Goal: Task Accomplishment & Management: Use online tool/utility

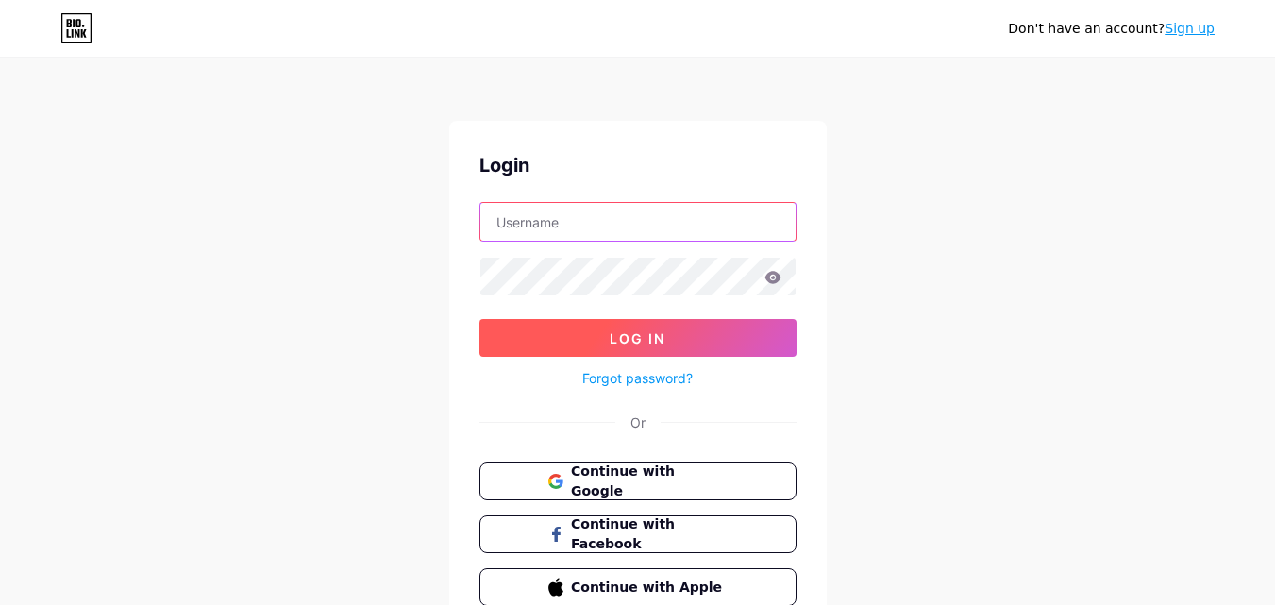
type input "[EMAIL_ADDRESS][DOMAIN_NAME]"
click at [627, 344] on span "Log In" at bounding box center [638, 338] width 56 height 16
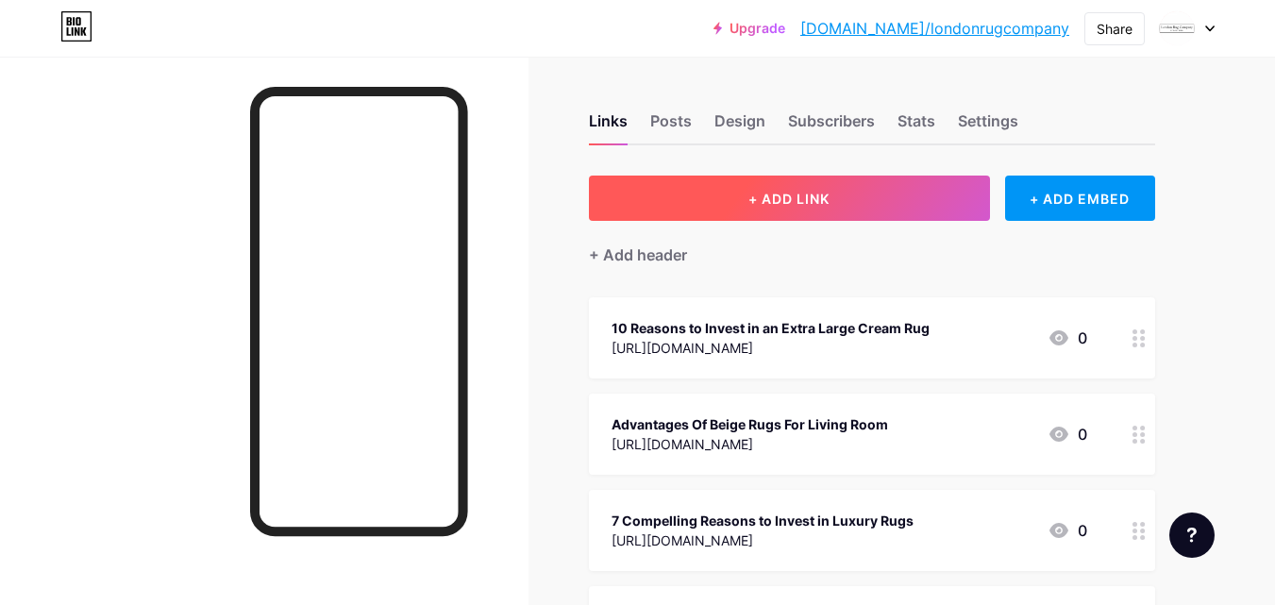
click at [801, 189] on button "+ ADD LINK" at bounding box center [789, 198] width 401 height 45
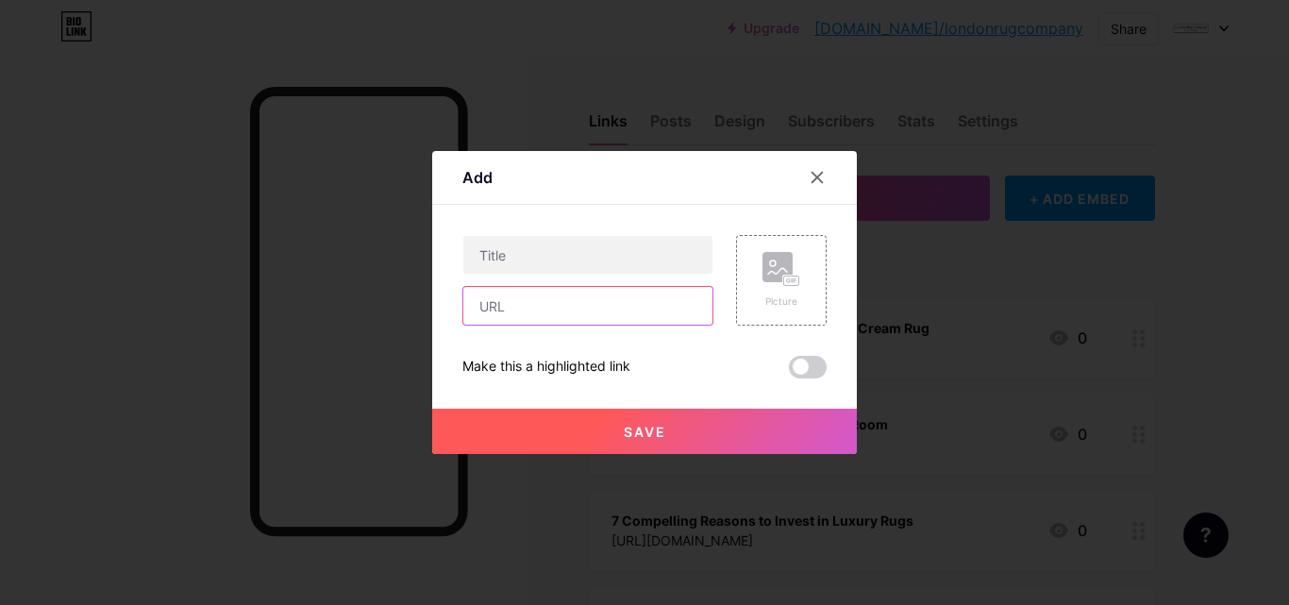
click at [581, 300] on input "text" at bounding box center [587, 306] width 249 height 38
click at [580, 303] on input "text" at bounding box center [587, 306] width 249 height 38
paste input "[URL][DOMAIN_NAME]"
type input "[URL][DOMAIN_NAME]"
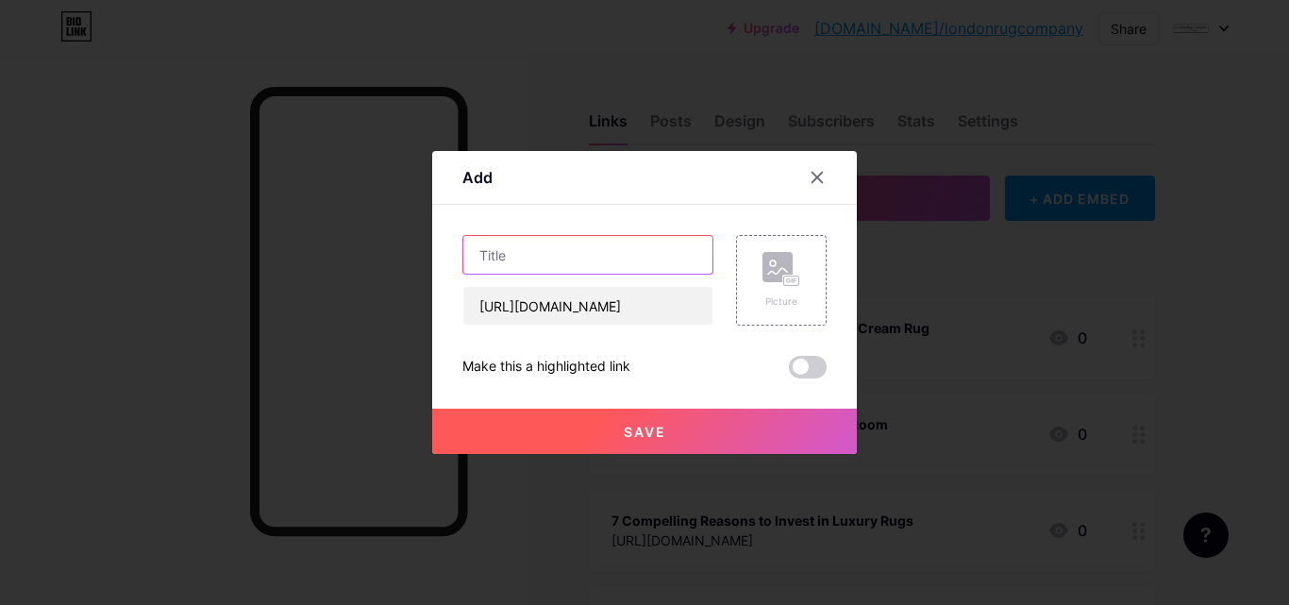
click at [626, 245] on input "text" at bounding box center [587, 255] width 249 height 38
click at [537, 259] on input "text" at bounding box center [587, 255] width 249 height 38
paste input "Top Rug Suppliers in the [GEOGRAPHIC_DATA] for Modern Homes"
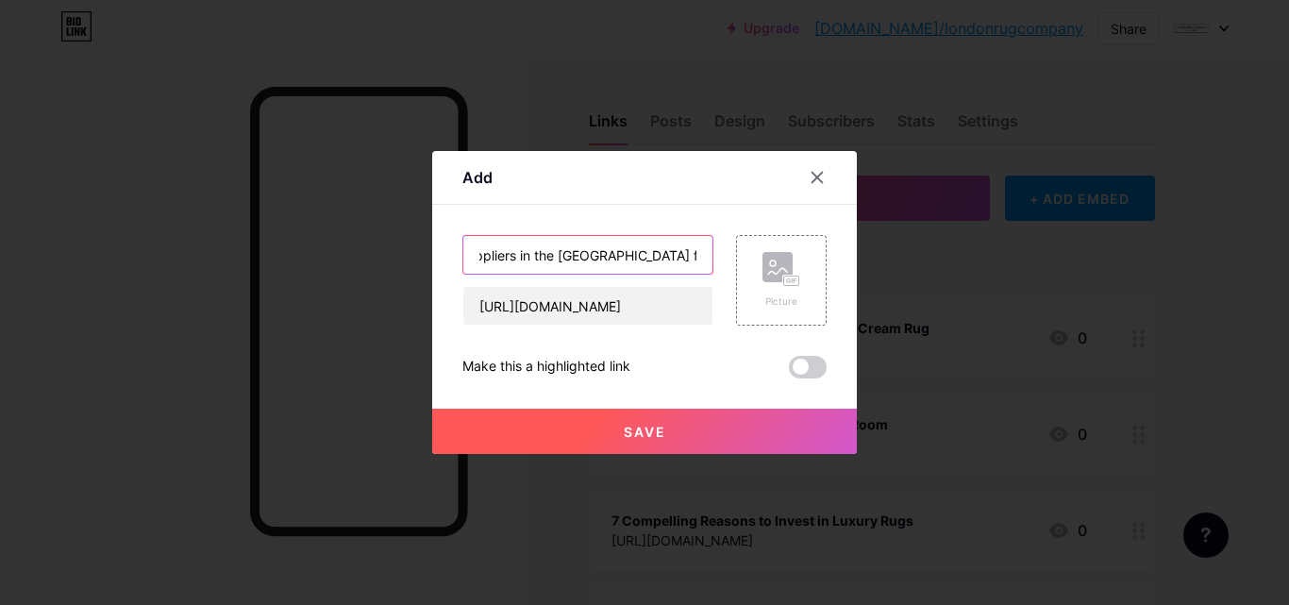
type input "Top Rug Suppliers in the [GEOGRAPHIC_DATA] for Modern Homes"
click at [660, 427] on span "Save" at bounding box center [645, 432] width 42 height 16
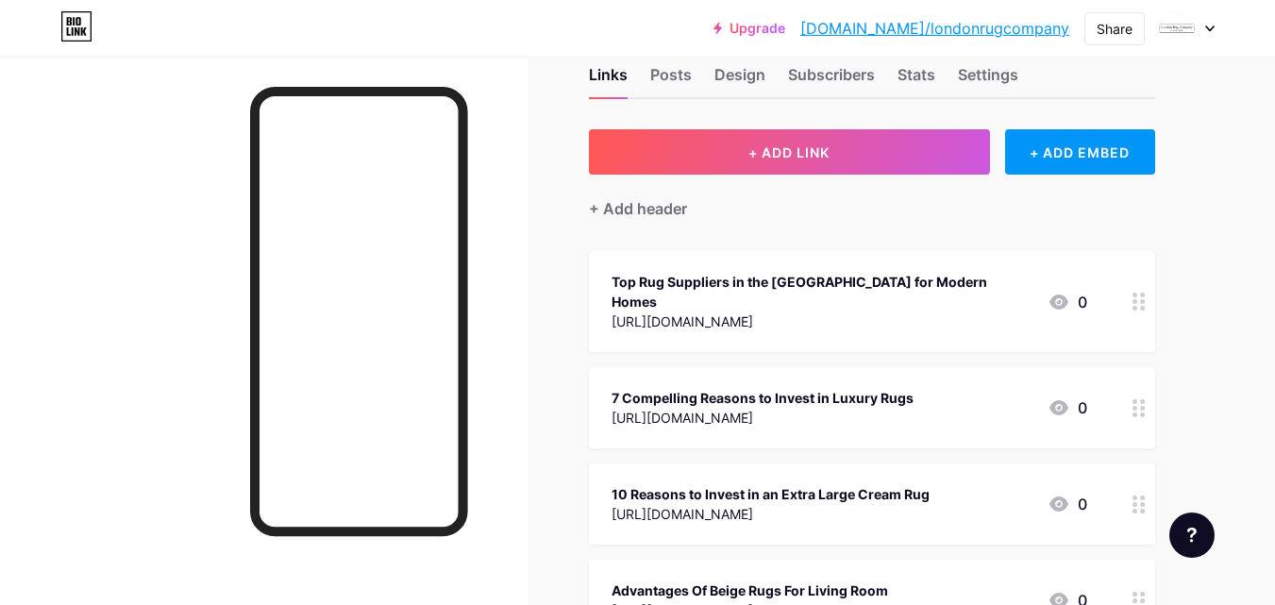
scroll to position [0, 0]
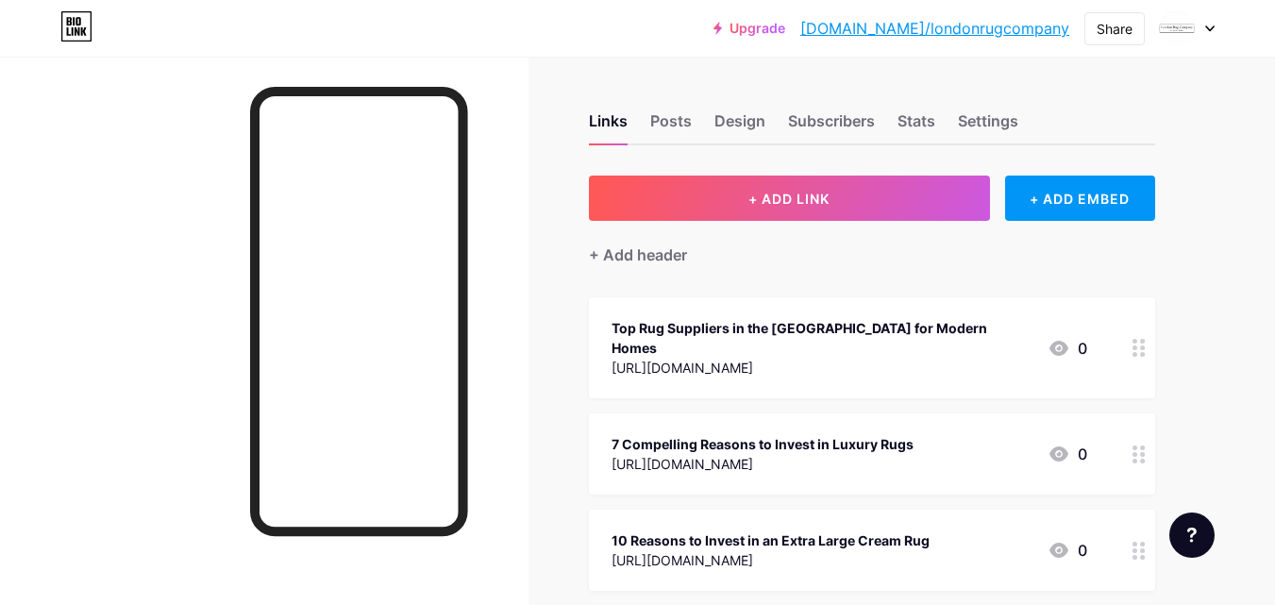
click at [975, 23] on link "[DOMAIN_NAME]/londonrugcompany" at bounding box center [934, 28] width 269 height 23
